Goal: Transaction & Acquisition: Purchase product/service

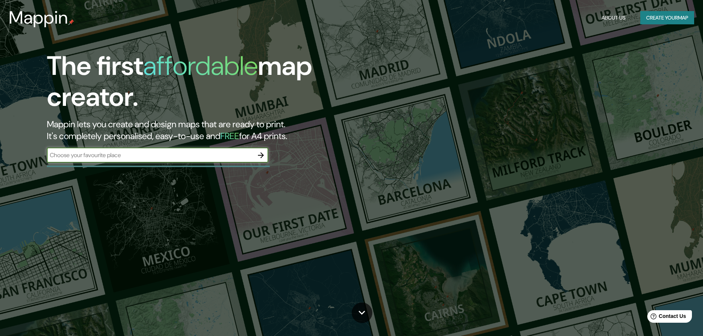
click at [208, 153] on input "text" at bounding box center [150, 155] width 207 height 8
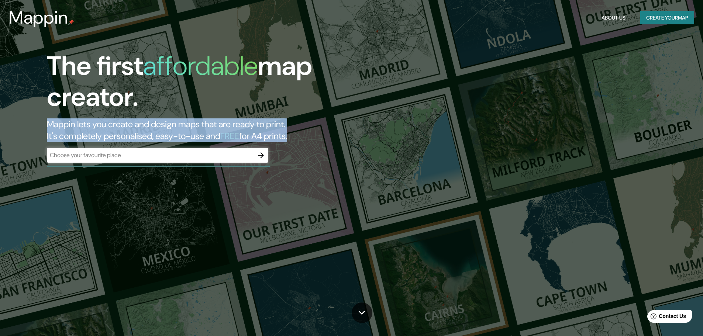
drag, startPoint x: 310, startPoint y: 136, endPoint x: 50, endPoint y: 123, distance: 260.4
click at [44, 127] on div "The first affordable map creator. Mappin lets you create and design maps that a…" at bounding box center [223, 111] width 422 height 120
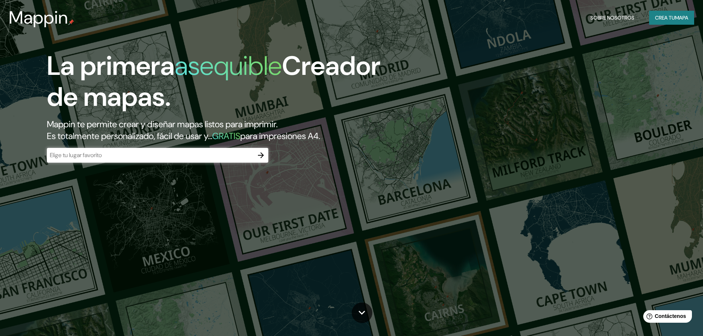
click at [138, 158] on input "text" at bounding box center [150, 155] width 207 height 8
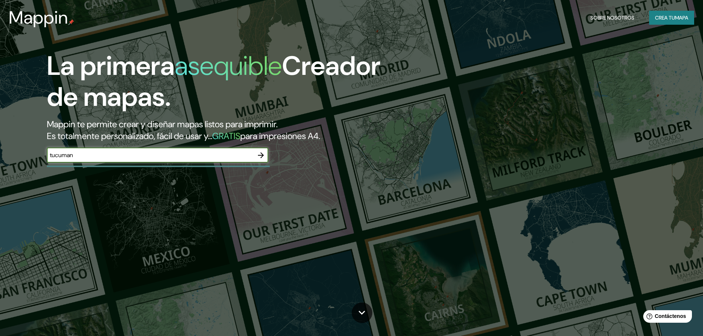
type input "tucuman"
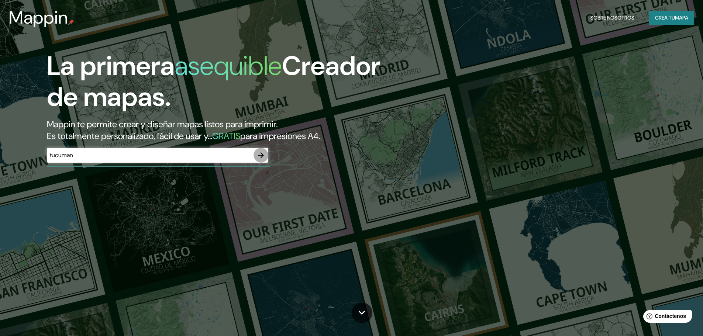
click at [258, 156] on icon "button" at bounding box center [260, 155] width 9 height 9
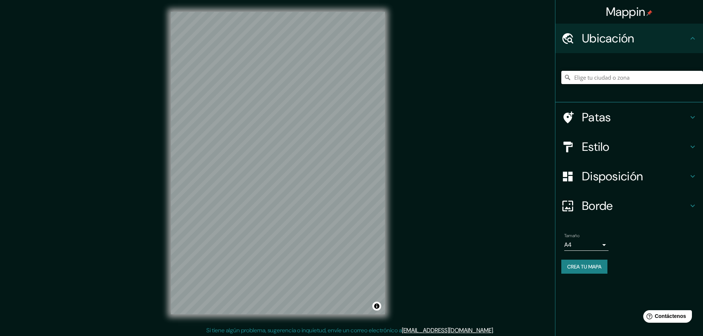
click at [606, 77] on input "Elige tu ciudad o zona" at bounding box center [632, 77] width 142 height 13
click at [653, 43] on h4 "Ubicación" at bounding box center [635, 38] width 106 height 15
click at [686, 35] on h4 "Ubicación" at bounding box center [635, 38] width 106 height 15
click at [605, 78] on input "Elige tu ciudad o zona" at bounding box center [632, 77] width 142 height 13
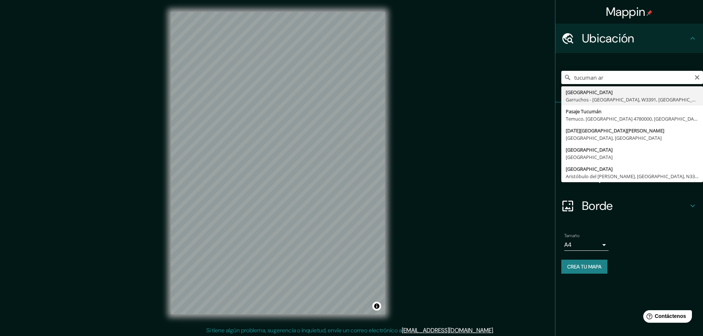
type input "[DATE][GEOGRAPHIC_DATA][PERSON_NAME], [GEOGRAPHIC_DATA], [GEOGRAPHIC_DATA]"
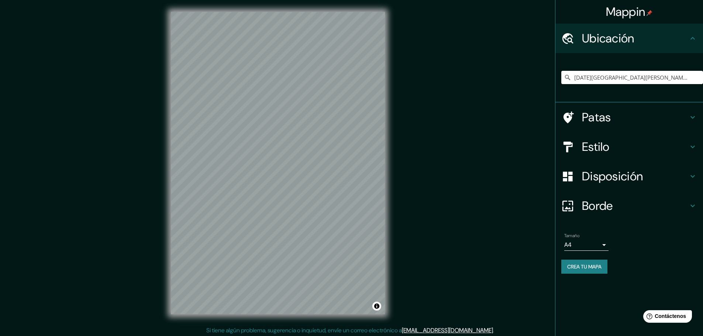
click at [658, 145] on h4 "Estilo" at bounding box center [635, 146] width 106 height 15
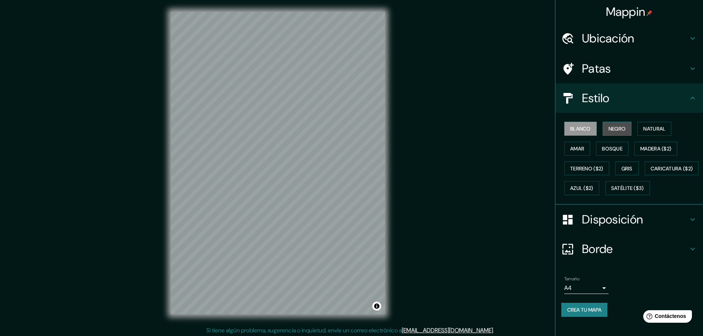
click at [612, 128] on font "Negro" at bounding box center [616, 128] width 17 height 7
click at [576, 150] on font "Amar" at bounding box center [577, 148] width 14 height 7
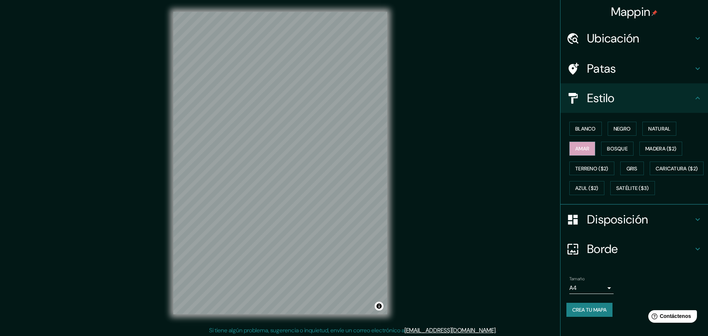
click at [599, 309] on body "Mappin Ubicación [DATE][GEOGRAPHIC_DATA][PERSON_NAME], [GEOGRAPHIC_DATA], [GEOG…" at bounding box center [354, 168] width 708 height 336
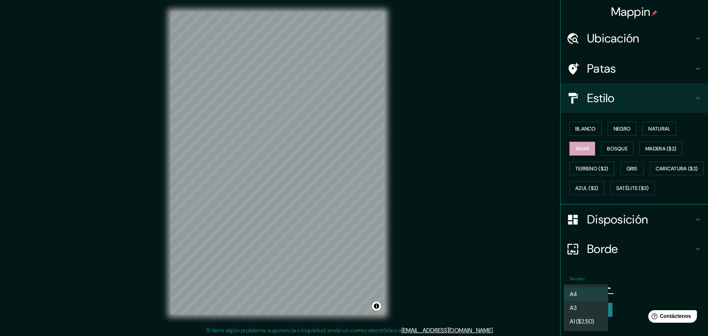
click at [590, 311] on li "A3" at bounding box center [586, 308] width 44 height 14
type input "a4"
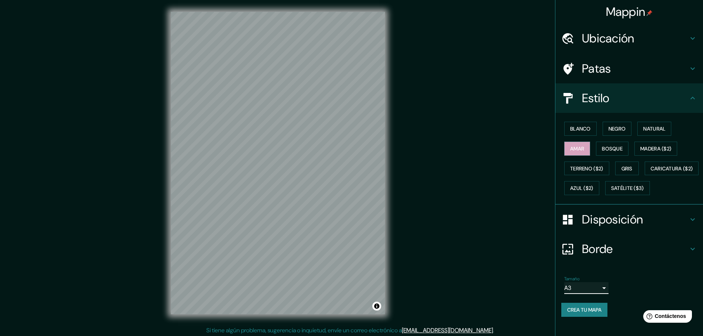
scroll to position [2, 0]
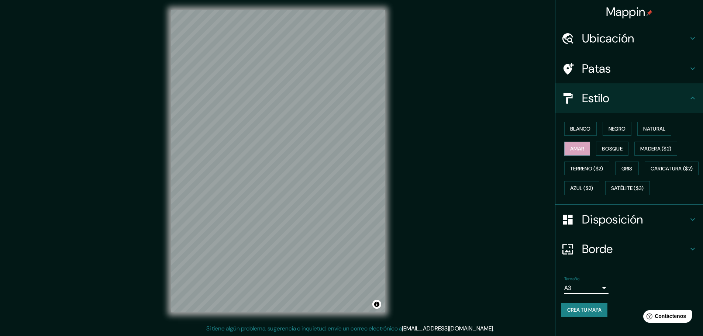
click at [597, 299] on body "Mappin Ubicación [DATE][GEOGRAPHIC_DATA][PERSON_NAME], [GEOGRAPHIC_DATA], [GEOG…" at bounding box center [351, 166] width 703 height 336
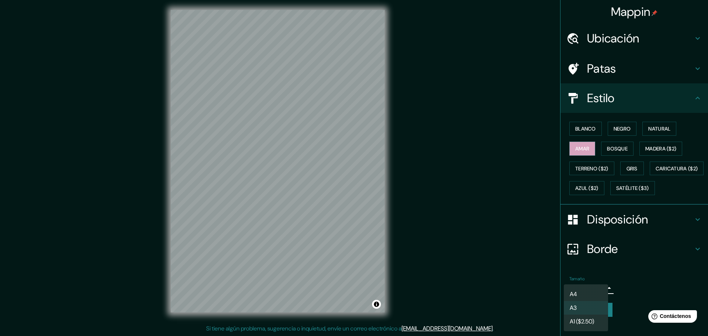
click at [595, 310] on li "A3" at bounding box center [586, 308] width 44 height 14
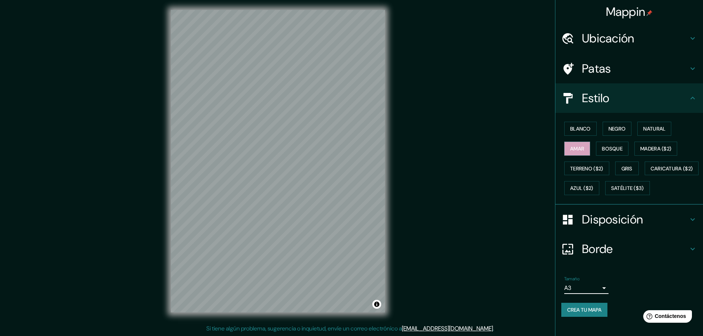
click at [588, 313] on font "Crea tu mapa" at bounding box center [584, 310] width 34 height 7
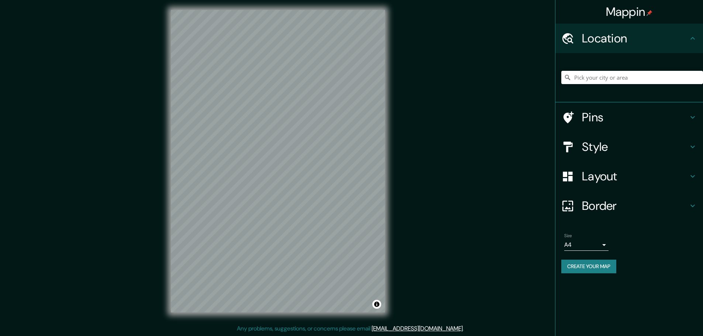
scroll to position [2, 0]
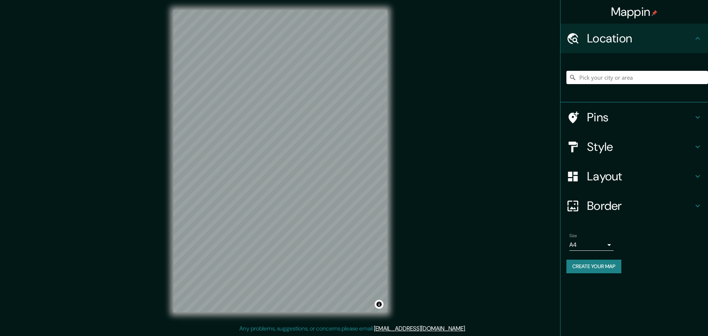
click at [599, 239] on body "Mappin Location Pins Style Layout Border Choose a border. Hint : you can make l…" at bounding box center [354, 166] width 708 height 336
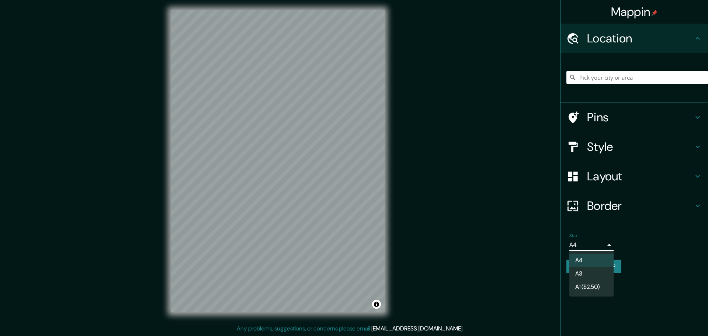
click at [591, 273] on li "A3" at bounding box center [592, 273] width 44 height 13
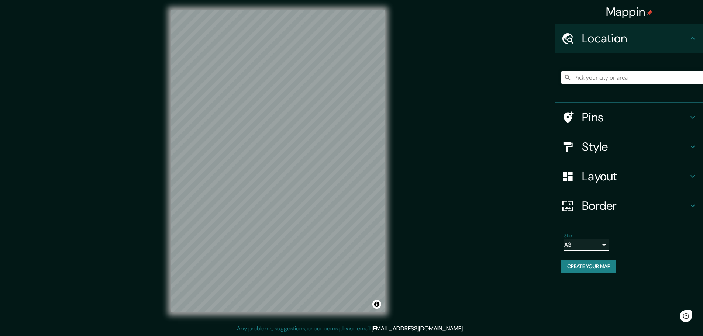
scroll to position [0, 0]
click at [605, 174] on h4 "Layout" at bounding box center [635, 176] width 106 height 15
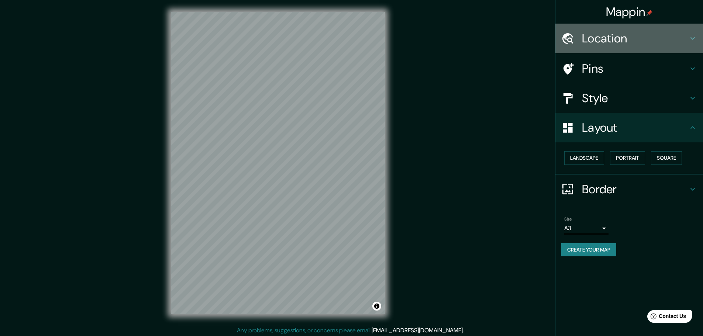
click at [615, 52] on div "Location" at bounding box center [629, 39] width 148 height 30
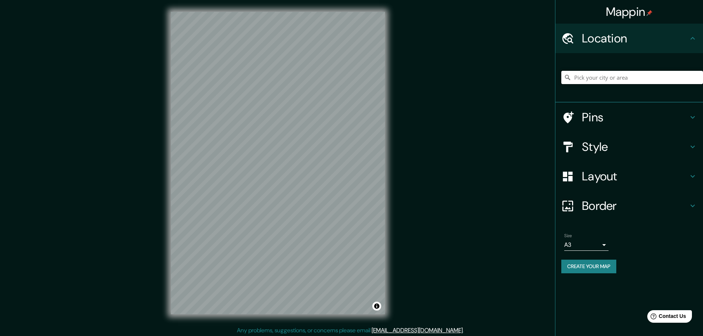
click at [637, 76] on input "Pick your city or area" at bounding box center [632, 77] width 142 height 13
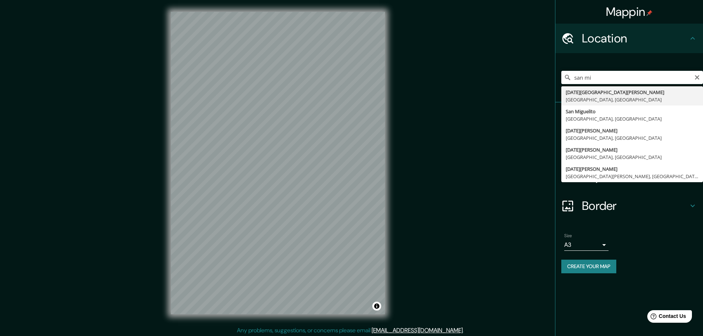
type input "[DATE][GEOGRAPHIC_DATA][PERSON_NAME], [GEOGRAPHIC_DATA], [GEOGRAPHIC_DATA]"
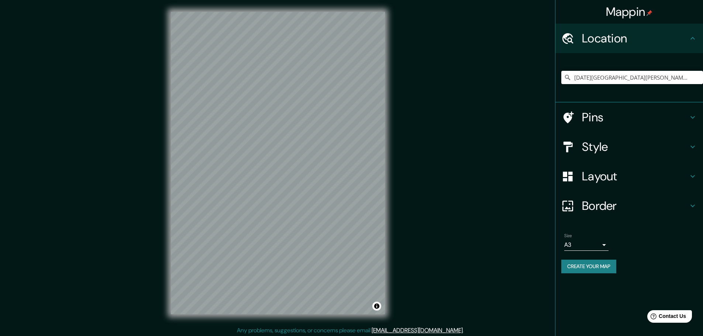
click at [648, 158] on div "Style" at bounding box center [629, 147] width 148 height 30
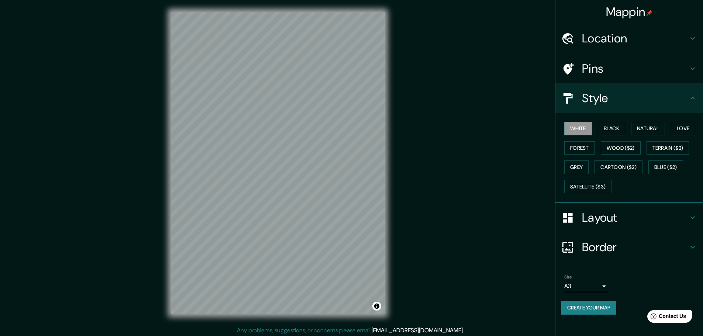
click at [599, 211] on h4 "Layout" at bounding box center [635, 217] width 106 height 15
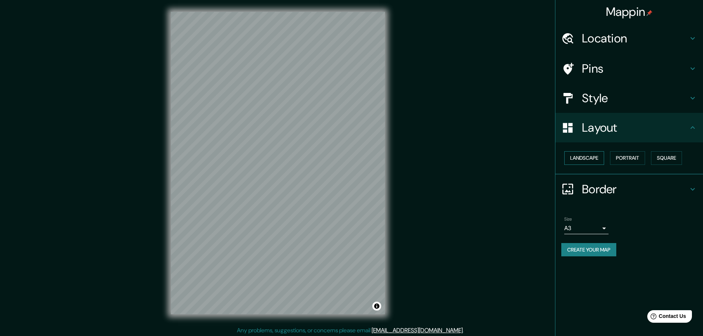
click at [588, 153] on button "Landscape" at bounding box center [584, 158] width 40 height 14
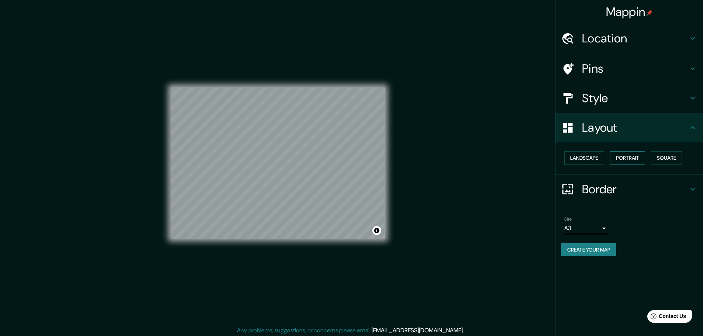
click at [627, 158] on button "Portrait" at bounding box center [627, 158] width 35 height 14
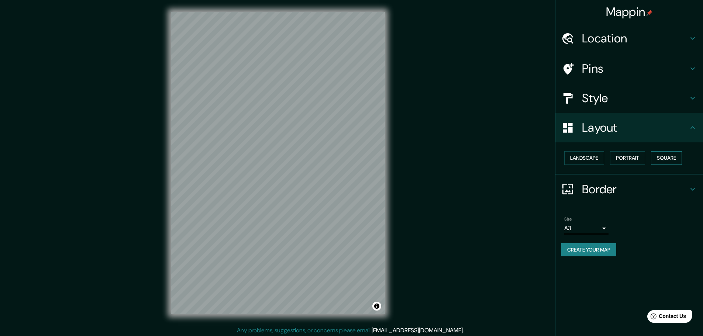
click at [673, 158] on button "Square" at bounding box center [666, 158] width 31 height 14
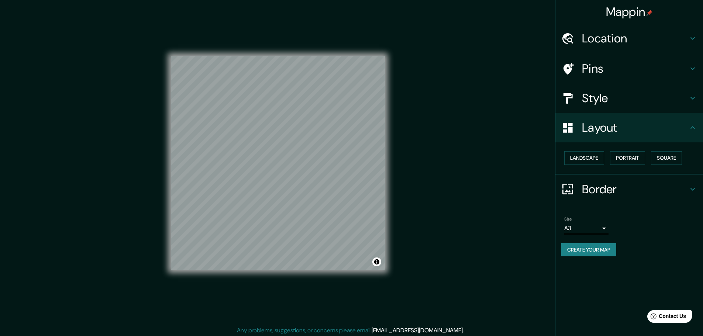
click at [600, 187] on h4 "Border" at bounding box center [635, 189] width 106 height 15
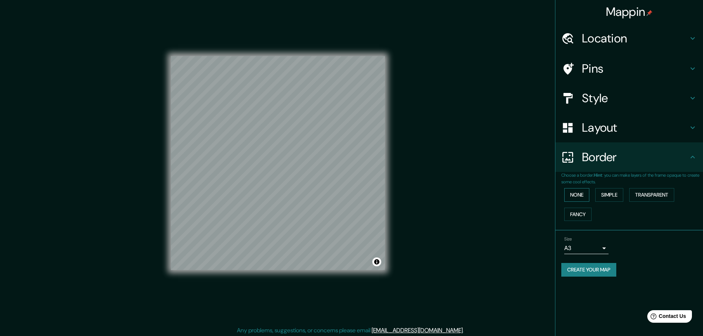
click at [576, 194] on button "None" at bounding box center [576, 195] width 25 height 14
click at [608, 194] on button "Simple" at bounding box center [609, 195] width 28 height 14
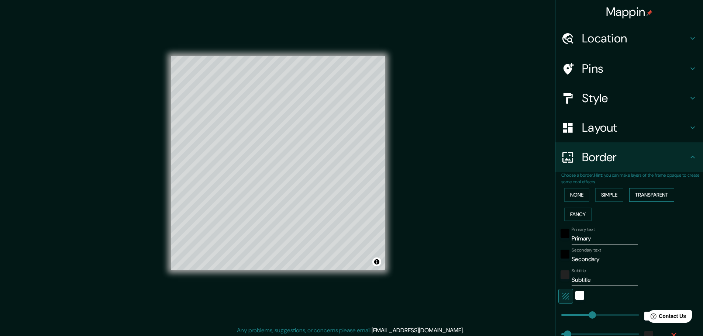
click at [634, 195] on button "Transparent" at bounding box center [651, 195] width 45 height 14
click at [568, 214] on button "Fancy" at bounding box center [577, 215] width 27 height 14
click at [577, 194] on button "None" at bounding box center [576, 195] width 25 height 14
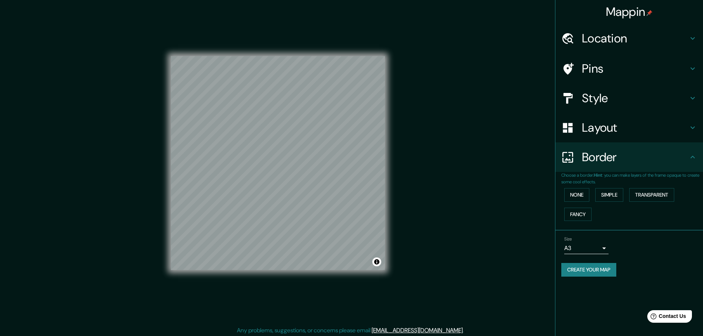
click at [607, 153] on h4 "Border" at bounding box center [635, 157] width 106 height 15
click at [615, 125] on h4 "Layout" at bounding box center [635, 127] width 106 height 15
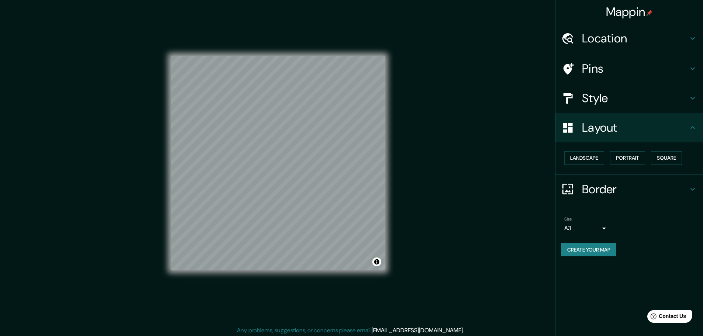
click at [632, 96] on h4 "Style" at bounding box center [635, 98] width 106 height 15
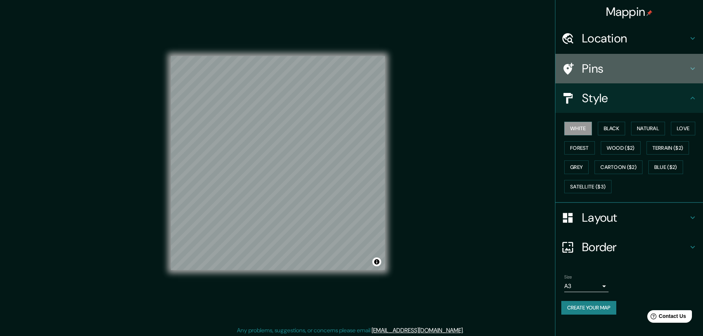
click at [606, 72] on h4 "Pins" at bounding box center [635, 68] width 106 height 15
